Goal: Register for event/course

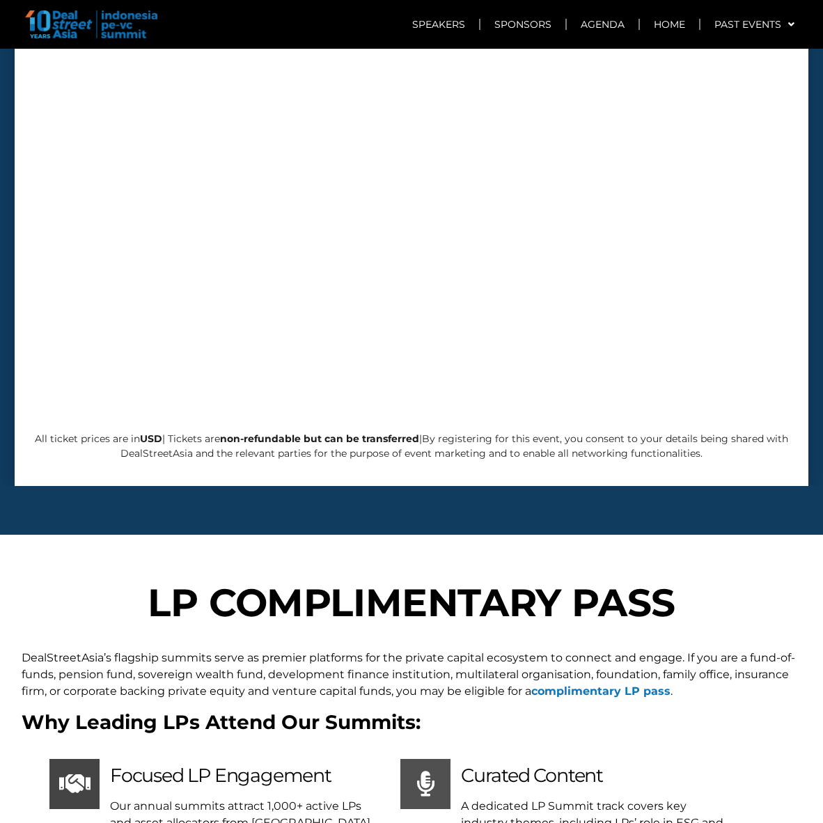
scroll to position [4042, 0]
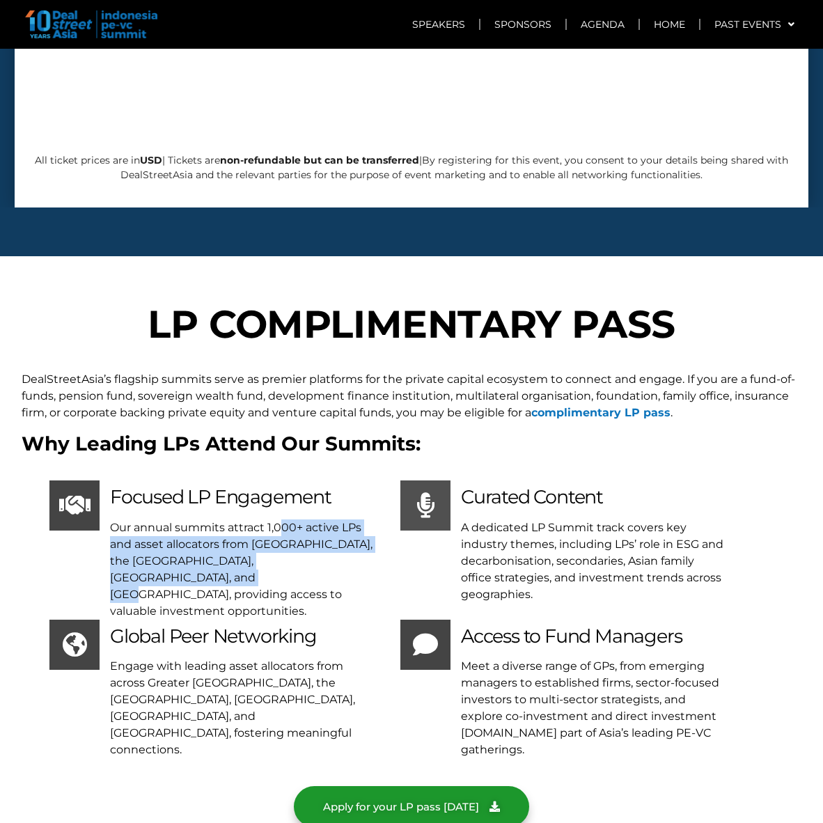
drag, startPoint x: 246, startPoint y: 443, endPoint x: 356, endPoint y: 483, distance: 116.9
click at [356, 483] on div "Focused LP Engagement Our annual summits attract 1,000+ active LPs and asset al…" at bounding box center [241, 549] width 262 height 138
click at [356, 519] on p "Our annual summits attract 1,000+ active LPs and asset allocators from [GEOGRAP…" at bounding box center [241, 569] width 262 height 100
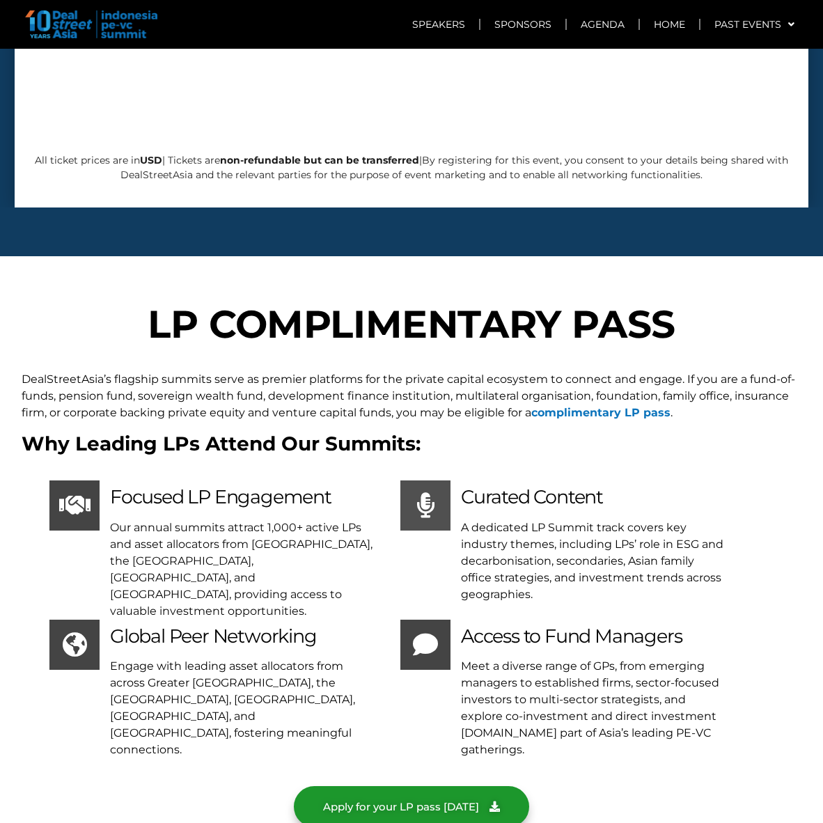
drag, startPoint x: 176, startPoint y: 491, endPoint x: 309, endPoint y: 543, distance: 142.8
click at [309, 543] on div "LP COMPLIMENTARY PASS [GEOGRAPHIC_DATA]’s flagship summits serve as premier pla…" at bounding box center [411, 578] width 793 height 574
click at [309, 624] on span "Global Peer Networking" at bounding box center [213, 635] width 207 height 23
drag, startPoint x: 241, startPoint y: 484, endPoint x: 285, endPoint y: 516, distance: 54.3
click at [284, 516] on div "LP COMPLIMENTARY PASS [GEOGRAPHIC_DATA]’s flagship summits serve as premier pla…" at bounding box center [411, 578] width 793 height 574
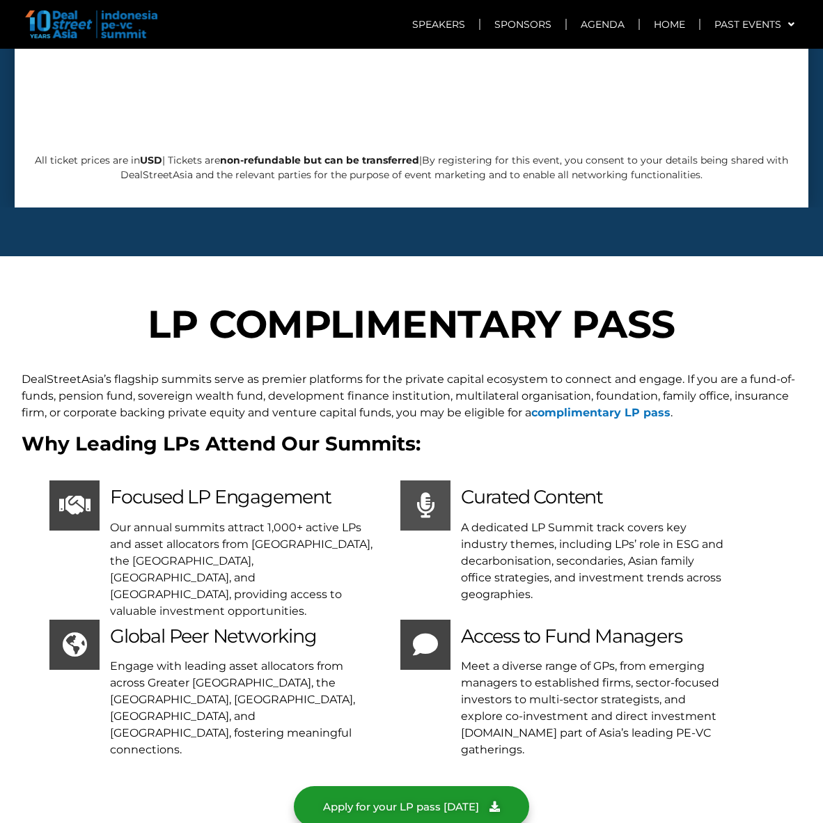
click at [289, 516] on div "LP COMPLIMENTARY PASS [GEOGRAPHIC_DATA]’s flagship summits serve as premier pla…" at bounding box center [411, 578] width 793 height 574
drag, startPoint x: 262, startPoint y: 507, endPoint x: 290, endPoint y: 525, distance: 33.2
click at [290, 525] on div "LP COMPLIMENTARY PASS [GEOGRAPHIC_DATA]’s flagship summits serve as premier pla…" at bounding box center [411, 578] width 793 height 574
drag, startPoint x: 243, startPoint y: 467, endPoint x: 301, endPoint y: 483, distance: 60.6
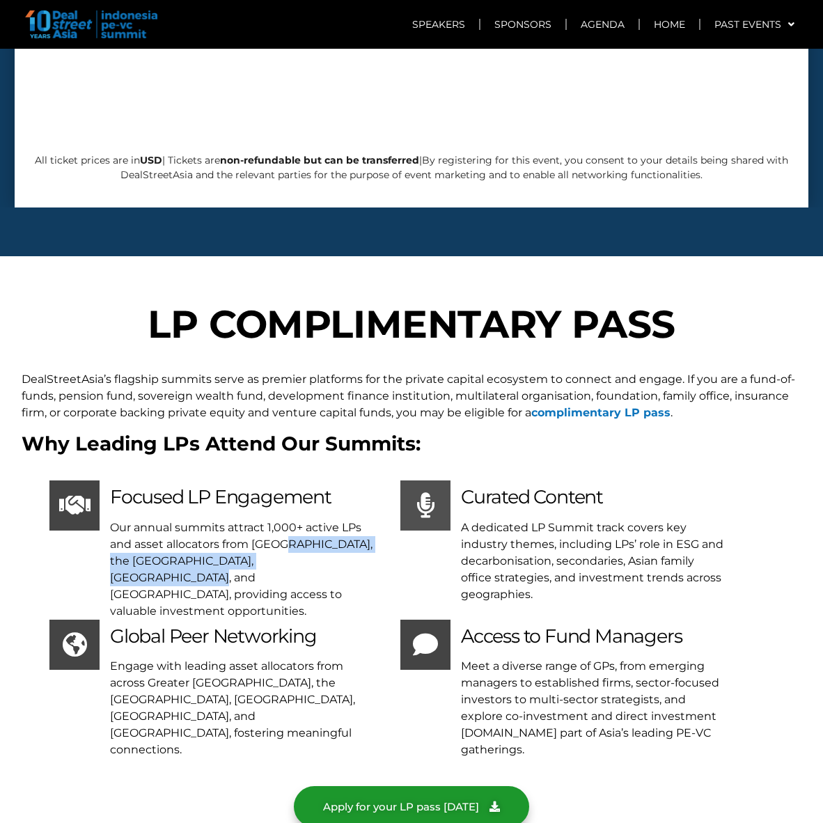
click at [301, 519] on p "Our annual summits attract 1,000+ active LPs and asset allocators from [GEOGRAP…" at bounding box center [241, 569] width 262 height 100
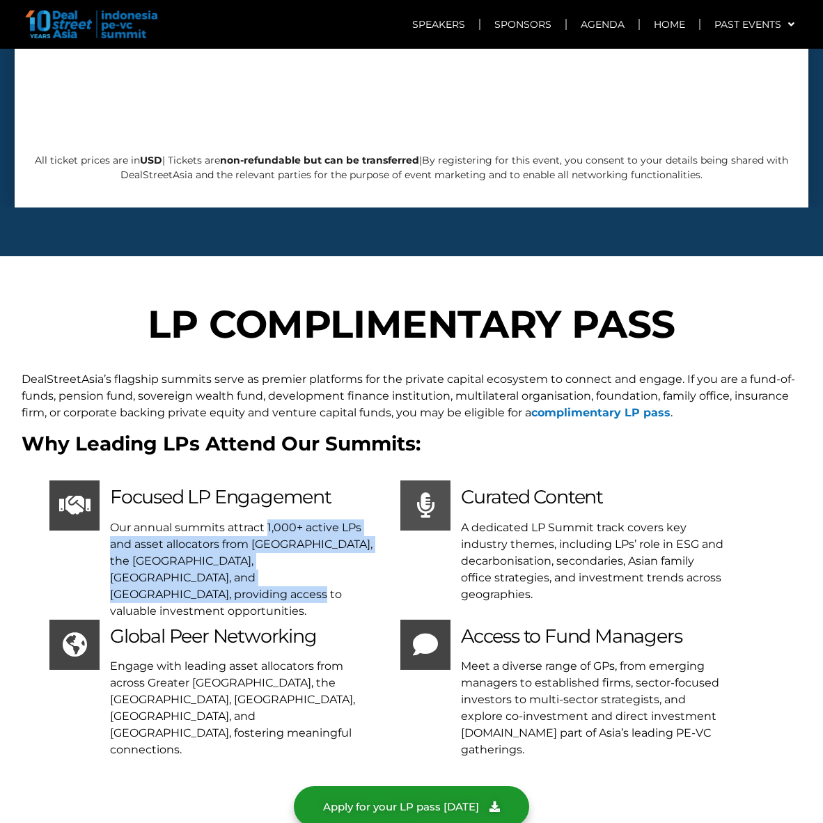
drag, startPoint x: 232, startPoint y: 444, endPoint x: 288, endPoint y: 496, distance: 75.8
click at [288, 519] on p "Our annual summits attract 1,000+ active LPs and asset allocators from [GEOGRAP…" at bounding box center [241, 569] width 262 height 100
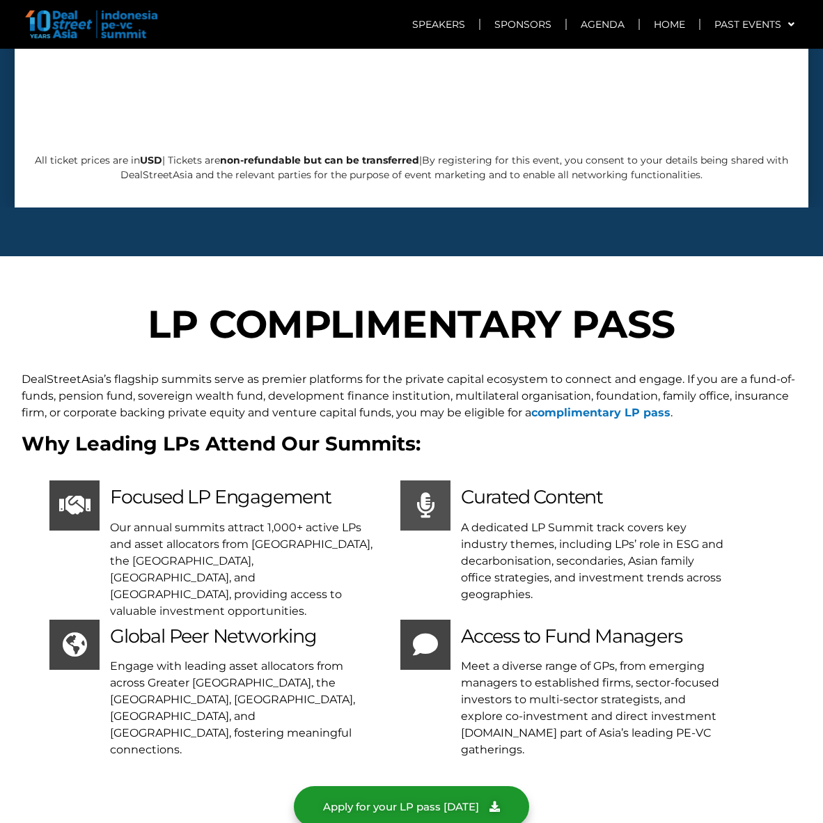
drag, startPoint x: 303, startPoint y: 505, endPoint x: 356, endPoint y: 534, distance: 60.4
click at [354, 534] on div "LP COMPLIMENTARY PASS [GEOGRAPHIC_DATA]’s flagship summits serve as premier pla…" at bounding box center [411, 578] width 793 height 574
click at [360, 625] on h3 "Global Peer Networking" at bounding box center [241, 636] width 262 height 22
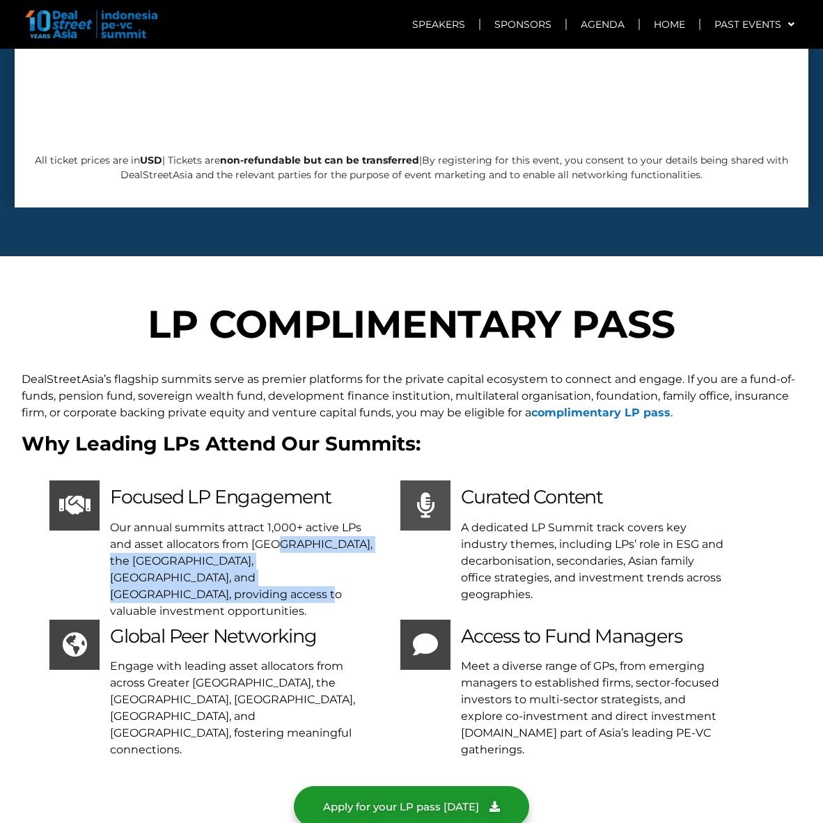
drag, startPoint x: 233, startPoint y: 466, endPoint x: 296, endPoint y: 508, distance: 76.2
click at [296, 519] on p "Our annual summits attract 1,000+ active LPs and asset allocators from [GEOGRAP…" at bounding box center [241, 569] width 262 height 100
drag, startPoint x: 258, startPoint y: 486, endPoint x: 285, endPoint y: 500, distance: 29.9
click at [285, 519] on p "Our annual summits attract 1,000+ active LPs and asset allocators from [GEOGRAP…" at bounding box center [241, 569] width 262 height 100
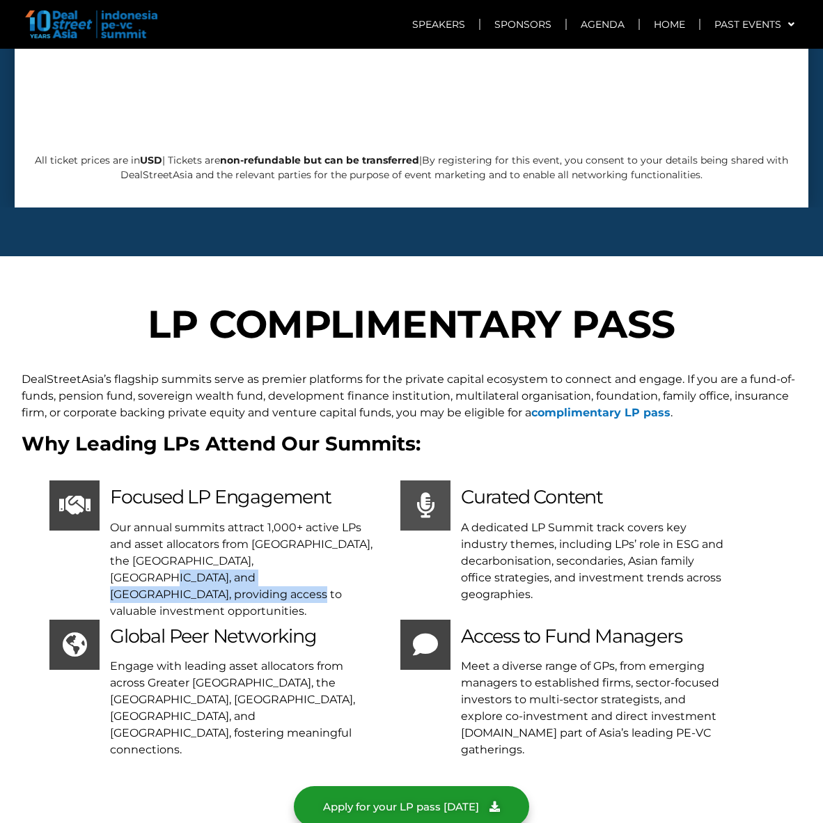
click at [285, 519] on p "Our annual summits attract 1,000+ active LPs and asset allocators from [GEOGRAP…" at bounding box center [241, 569] width 262 height 100
drag, startPoint x: 230, startPoint y: 469, endPoint x: 319, endPoint y: 507, distance: 96.7
click at [319, 519] on p "Our annual summits attract 1,000+ active LPs and asset allocators from [GEOGRAP…" at bounding box center [241, 569] width 262 height 100
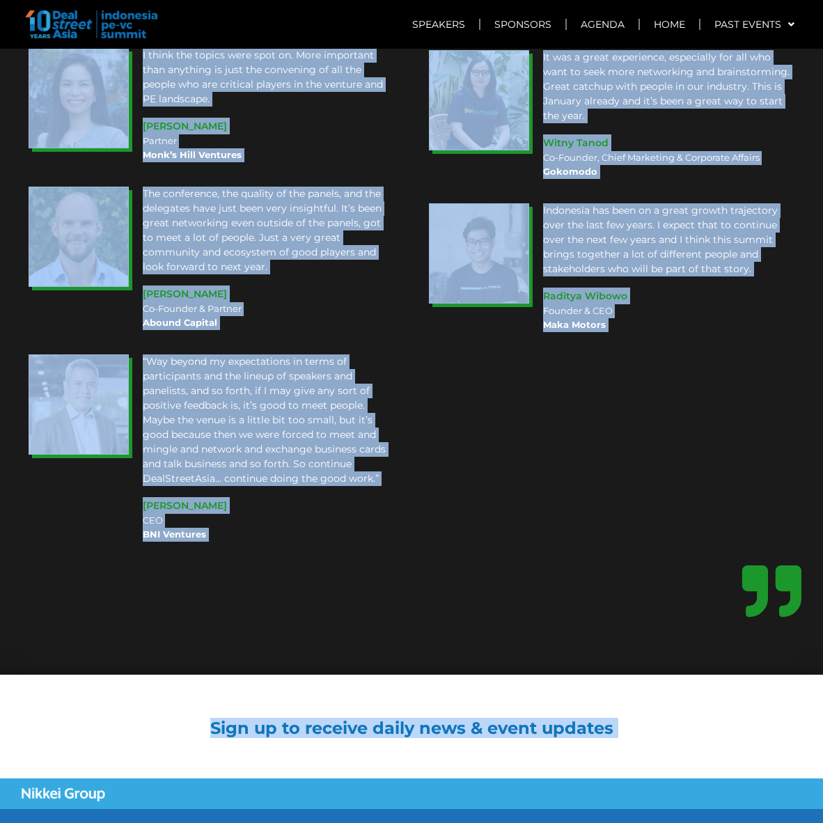
scroll to position [9930, 0]
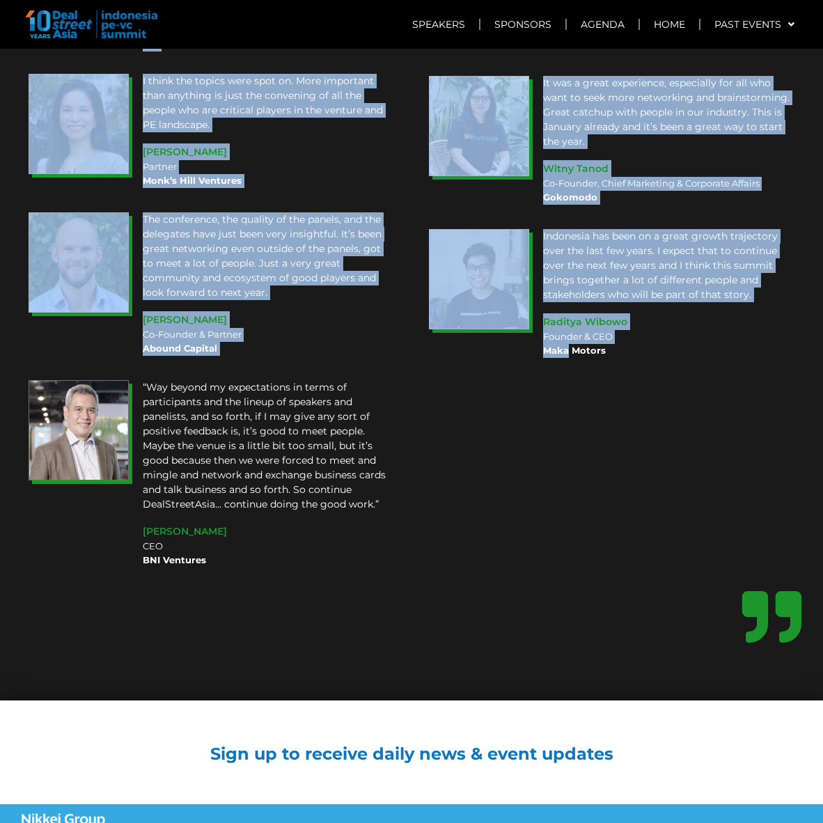
drag, startPoint x: 549, startPoint y: 518, endPoint x: 569, endPoint y: 259, distance: 259.6
